Goal: Task Accomplishment & Management: Manage account settings

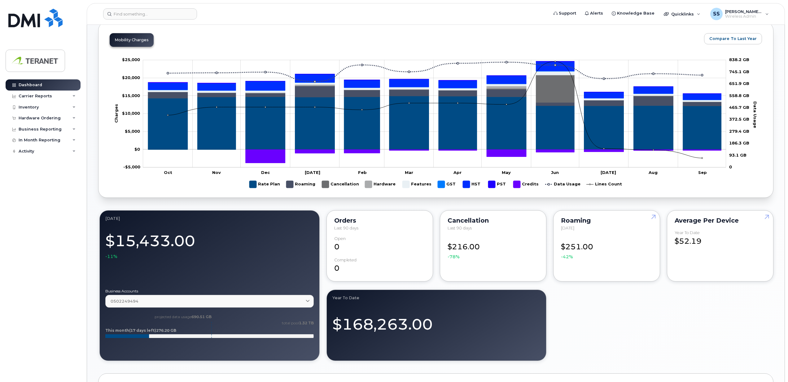
scroll to position [41, 0]
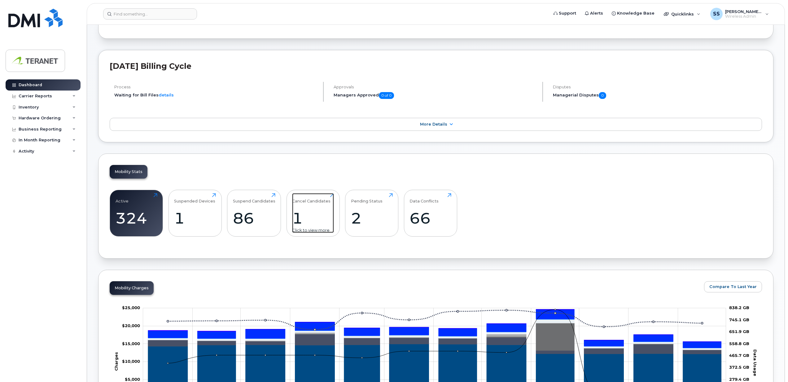
click at [321, 211] on div "1" at bounding box center [313, 218] width 42 height 18
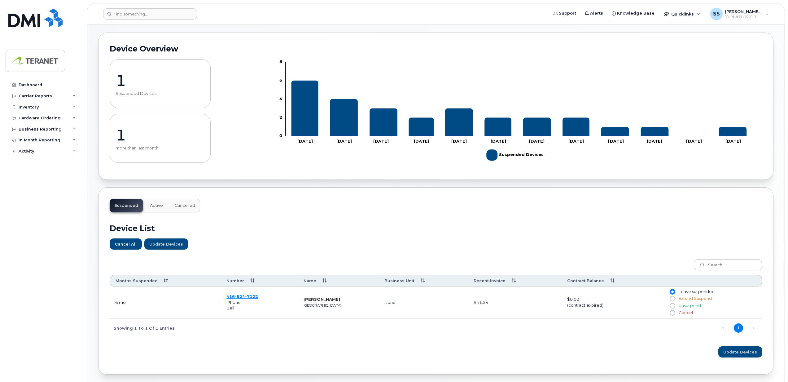
scroll to position [51, 0]
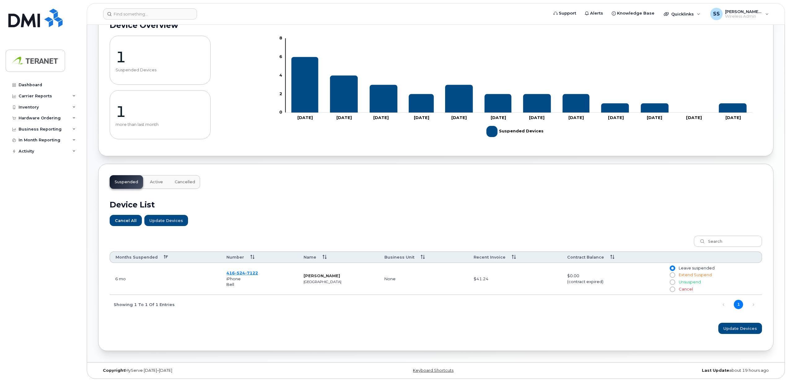
click at [672, 290] on input "Cancel" at bounding box center [672, 288] width 5 height 5
radio input "true"
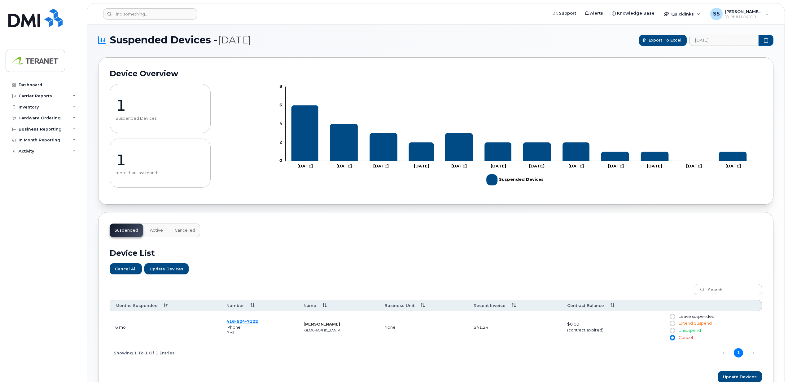
scroll to position [0, 0]
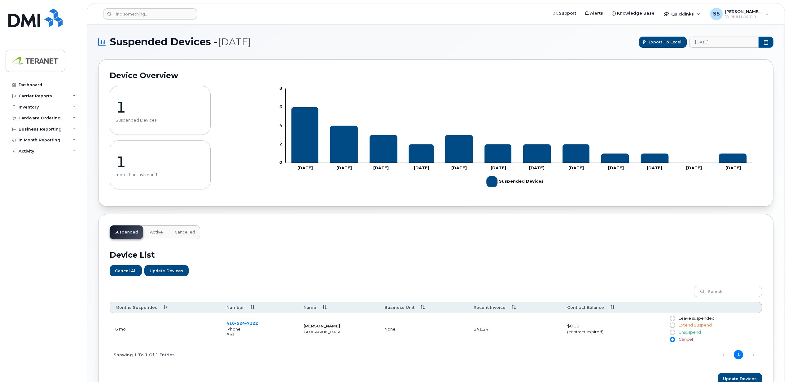
click at [579, 238] on div "Suspended Active Cancelled Device List Cancel All Update Devices Customize Filt…" at bounding box center [435, 307] width 675 height 187
drag, startPoint x: 478, startPoint y: 331, endPoint x: 495, endPoint y: 331, distance: 16.7
click at [495, 331] on td "$41.24" at bounding box center [515, 329] width 94 height 32
click at [508, 276] on div "Cancel All Update Devices" at bounding box center [436, 270] width 652 height 11
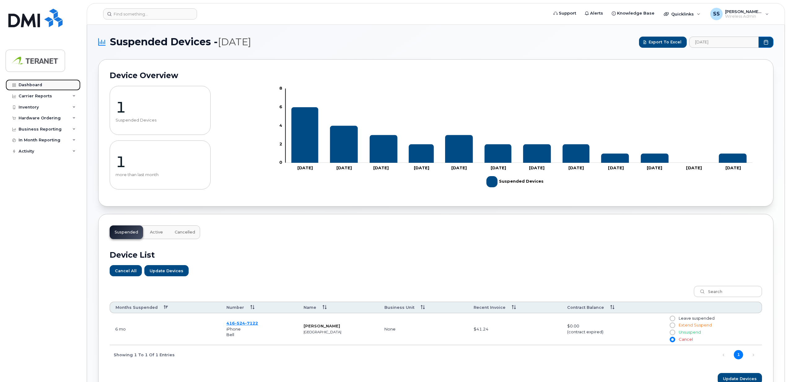
click at [44, 84] on link "Dashboard" at bounding box center [43, 84] width 75 height 11
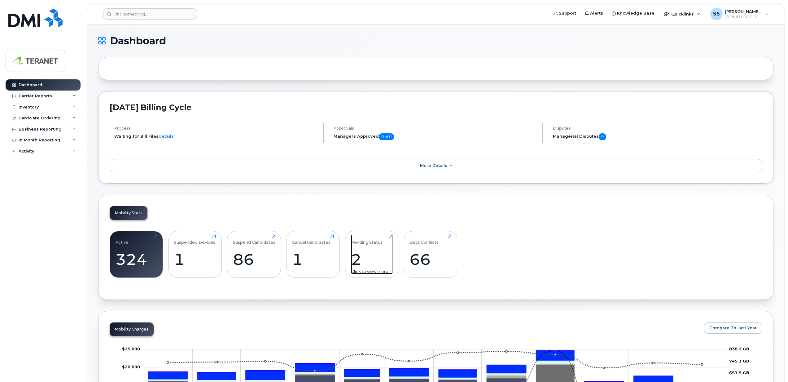
click at [360, 257] on div "2" at bounding box center [372, 259] width 42 height 18
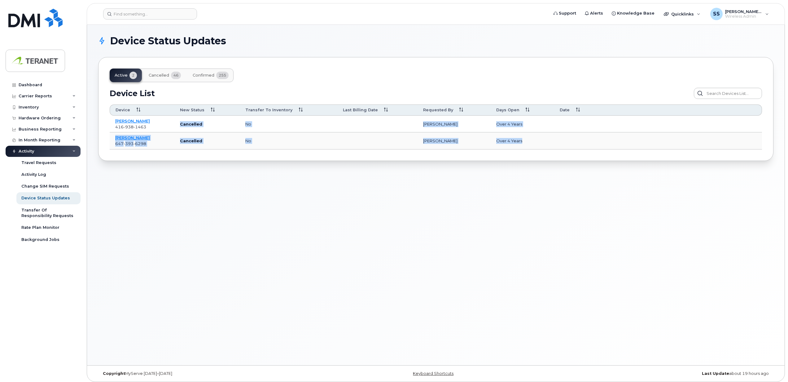
drag, startPoint x: 220, startPoint y: 128, endPoint x: 555, endPoint y: 144, distance: 335.5
click at [555, 144] on tbody "Adriana Paulilo 416 938 1463 Cancelled no Jessica Rodrigues over 4 years Ziad F…" at bounding box center [436, 132] width 652 height 33
drag, startPoint x: 555, startPoint y: 144, endPoint x: 460, endPoint y: 201, distance: 111.1
click at [475, 199] on div "Device Status Updates Active 2 Cancelled 46 Confirmed 255 Device List Confirm R…" at bounding box center [435, 195] width 697 height 340
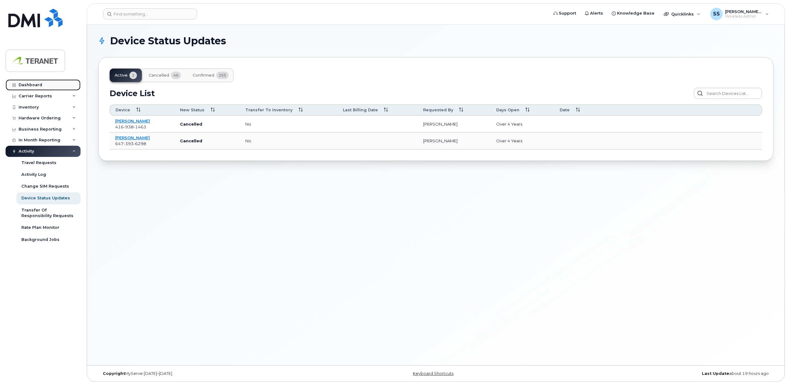
click at [20, 89] on link "Dashboard" at bounding box center [43, 84] width 75 height 11
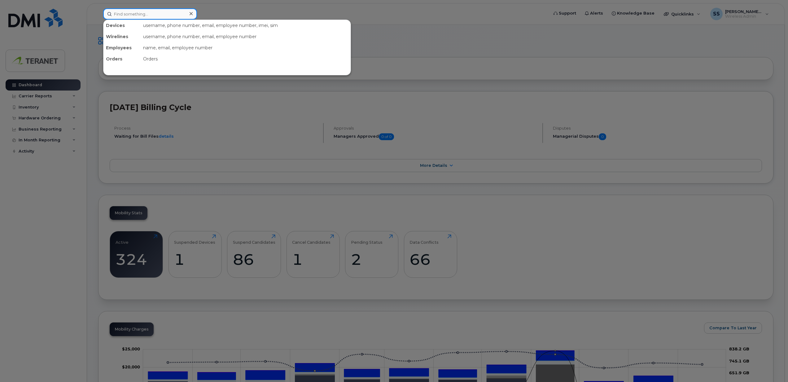
click at [169, 14] on input at bounding box center [150, 13] width 94 height 11
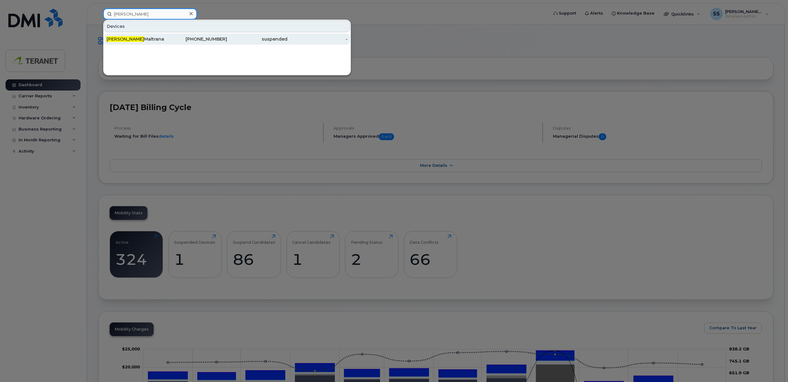
type input "sergio"
click at [172, 44] on div "416-524-7122" at bounding box center [197, 38] width 60 height 11
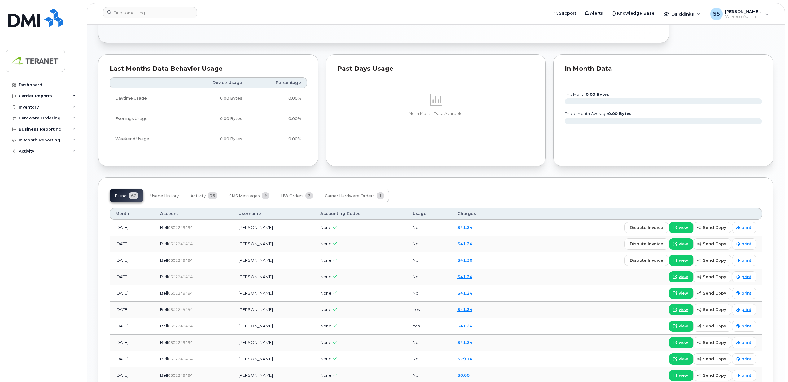
scroll to position [330, 0]
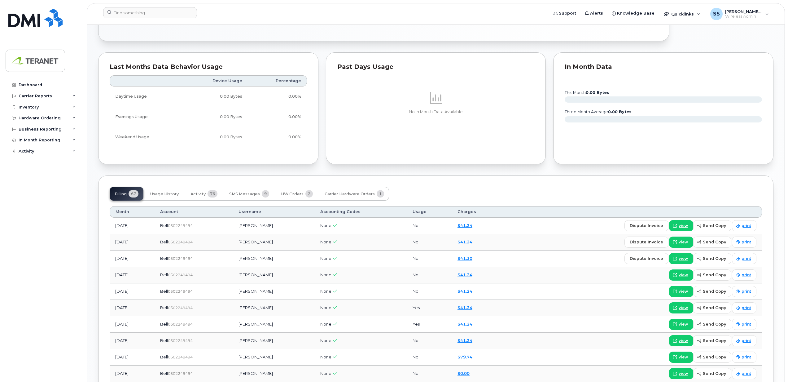
drag, startPoint x: 160, startPoint y: 228, endPoint x: 520, endPoint y: 232, distance: 359.9
click at [520, 232] on tr "[DATE] Bell  0502249494 [PERSON_NAME] None No $41.24 dispute invoice view send …" at bounding box center [436, 225] width 652 height 16
drag, startPoint x: 520, startPoint y: 232, endPoint x: 497, endPoint y: 170, distance: 65.4
click at [497, 170] on div "Suspension Candidate This device hasn't had any usage for 5 months Tags List Ad…" at bounding box center [435, 194] width 675 height 933
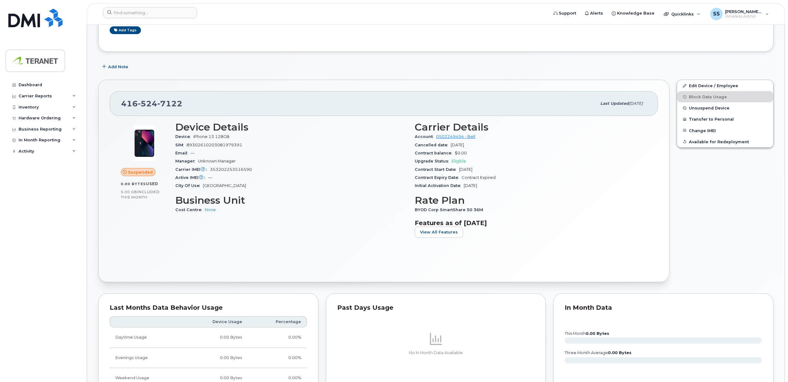
scroll to position [0, 0]
